Goal: Information Seeking & Learning: Learn about a topic

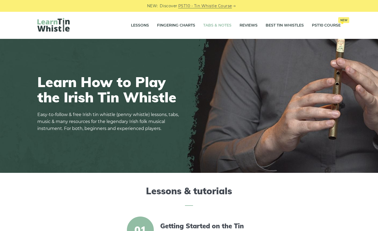
click at [211, 24] on link "Tabs & Notes" at bounding box center [217, 25] width 28 height 13
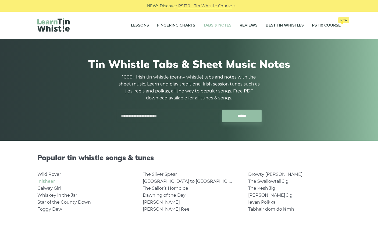
click at [43, 183] on link "Inisheer" at bounding box center [45, 181] width 17 height 5
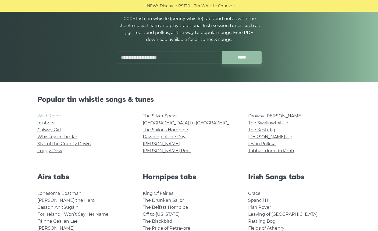
scroll to position [58, 0]
click at [47, 116] on link "Wild Rover" at bounding box center [49, 116] width 24 height 5
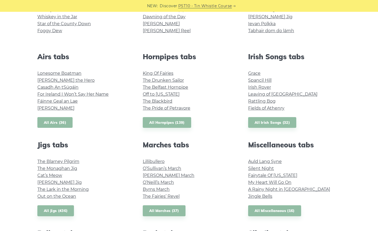
scroll to position [181, 0]
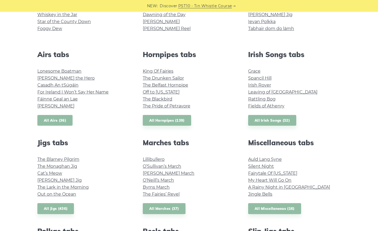
click at [49, 120] on link "All Airs (36)" at bounding box center [54, 120] width 35 height 11
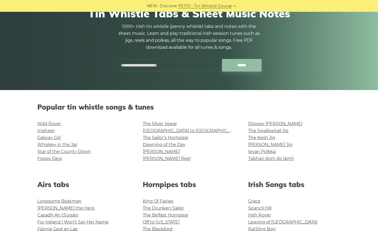
scroll to position [48, 0]
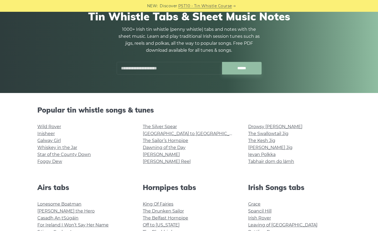
click at [184, 73] on input "text" at bounding box center [169, 68] width 105 height 13
click at [241, 68] on input "******" at bounding box center [241, 68] width 39 height 13
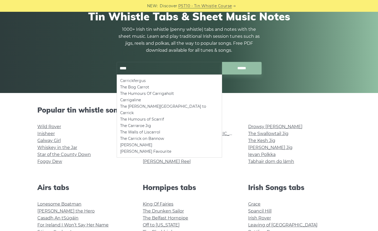
click at [137, 79] on li "Carrickfergus" at bounding box center [169, 81] width 98 height 6
type input "**********"
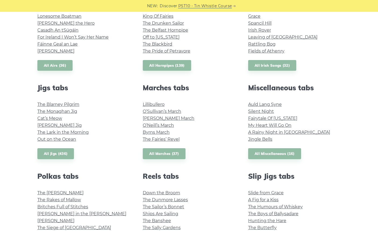
scroll to position [230, 0]
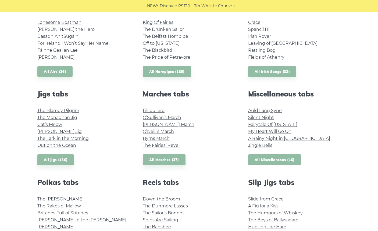
click at [276, 162] on link "All Miscellaneous (16)" at bounding box center [274, 160] width 53 height 11
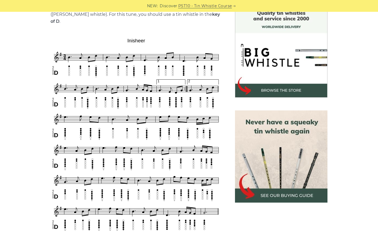
scroll to position [148, 0]
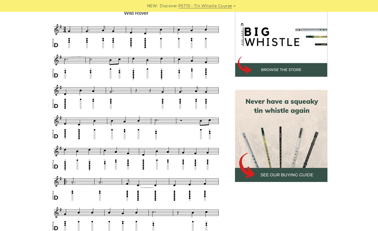
scroll to position [169, 0]
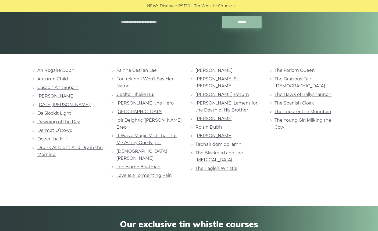
scroll to position [85, 0]
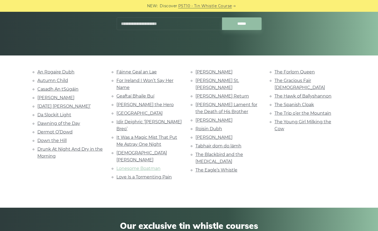
click at [149, 166] on link "Lonesome Boatman" at bounding box center [138, 168] width 44 height 5
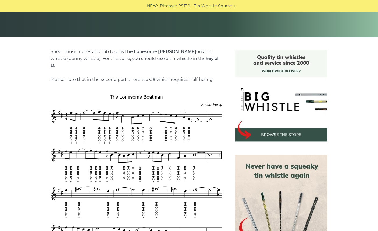
scroll to position [104, 0]
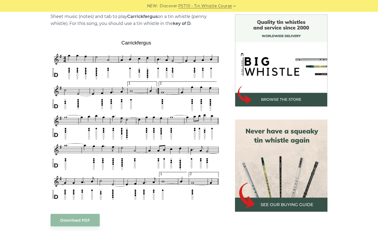
scroll to position [139, 0]
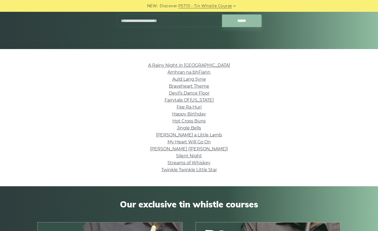
scroll to position [92, 0]
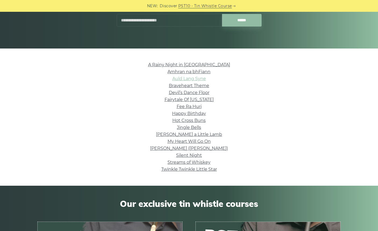
click at [188, 77] on link "Auld Lang Syne" at bounding box center [189, 78] width 34 height 5
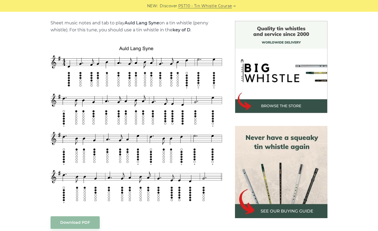
scroll to position [133, 0]
